Goal: Task Accomplishment & Management: Manage account settings

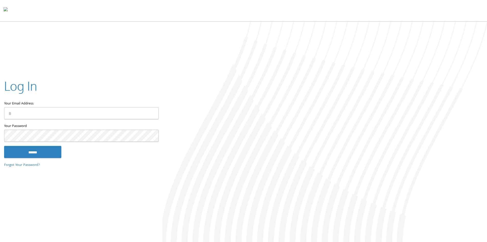
click at [28, 108] on input "Your Email Address" at bounding box center [81, 113] width 155 height 12
type input "**********"
click at [4, 146] on input "******" at bounding box center [32, 152] width 57 height 12
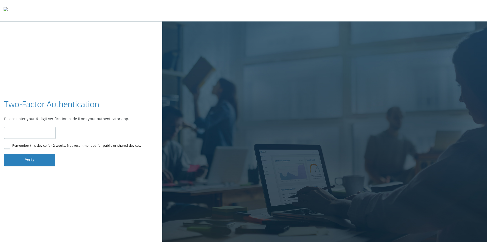
click at [27, 131] on input "number" at bounding box center [30, 133] width 52 height 12
